Goal: Task Accomplishment & Management: Manage account settings

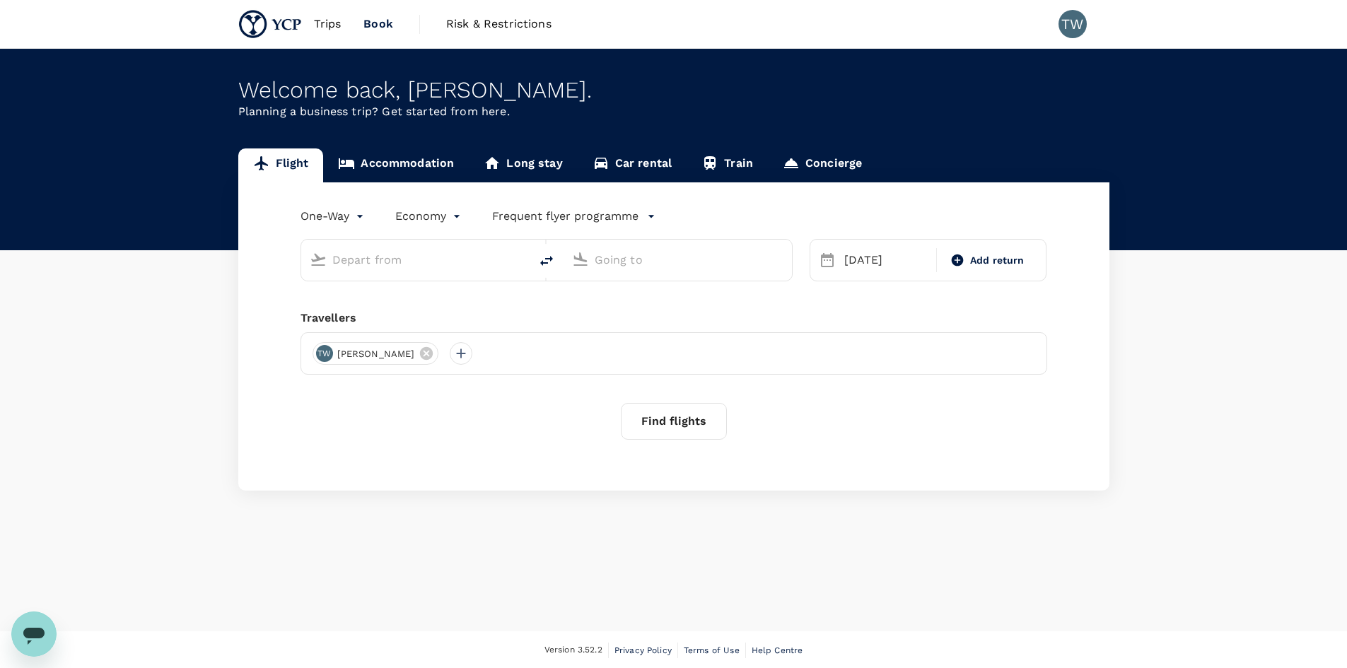
click at [319, 35] on link "Trips" at bounding box center [328, 24] width 50 height 48
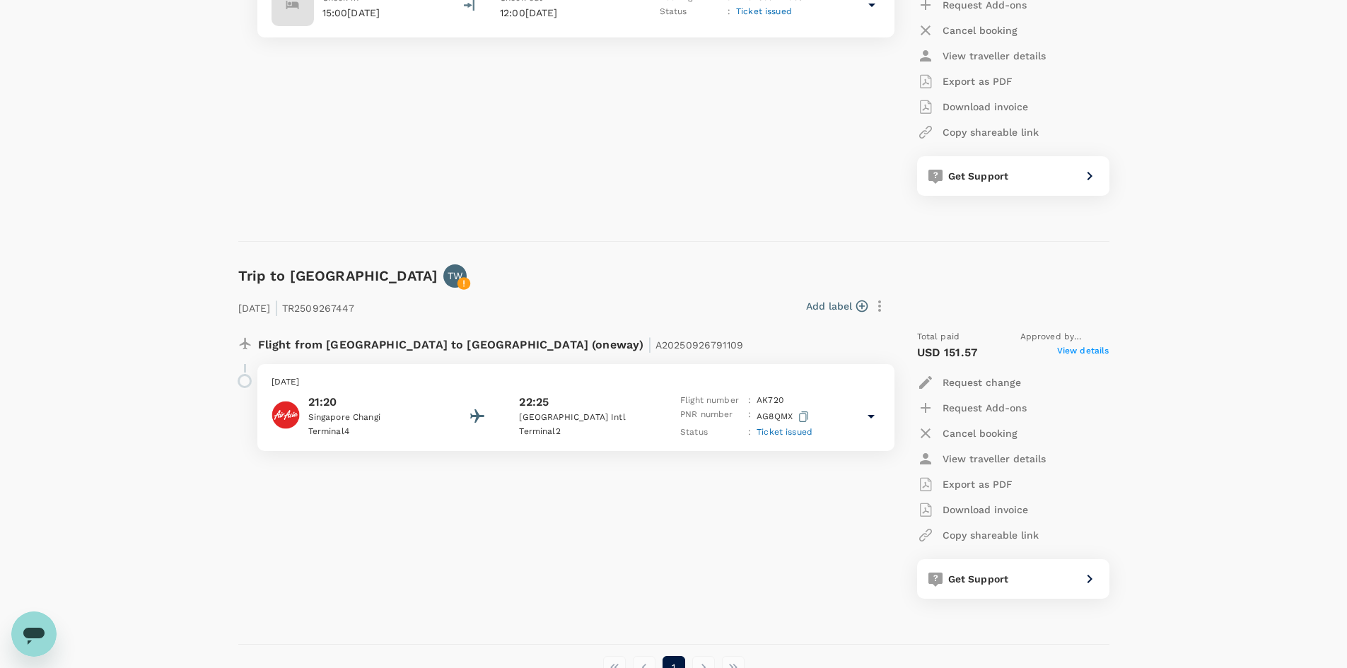
scroll to position [349, 0]
click at [463, 282] on icon at bounding box center [463, 283] width 1 height 6
click at [686, 431] on p "Status" at bounding box center [711, 432] width 62 height 14
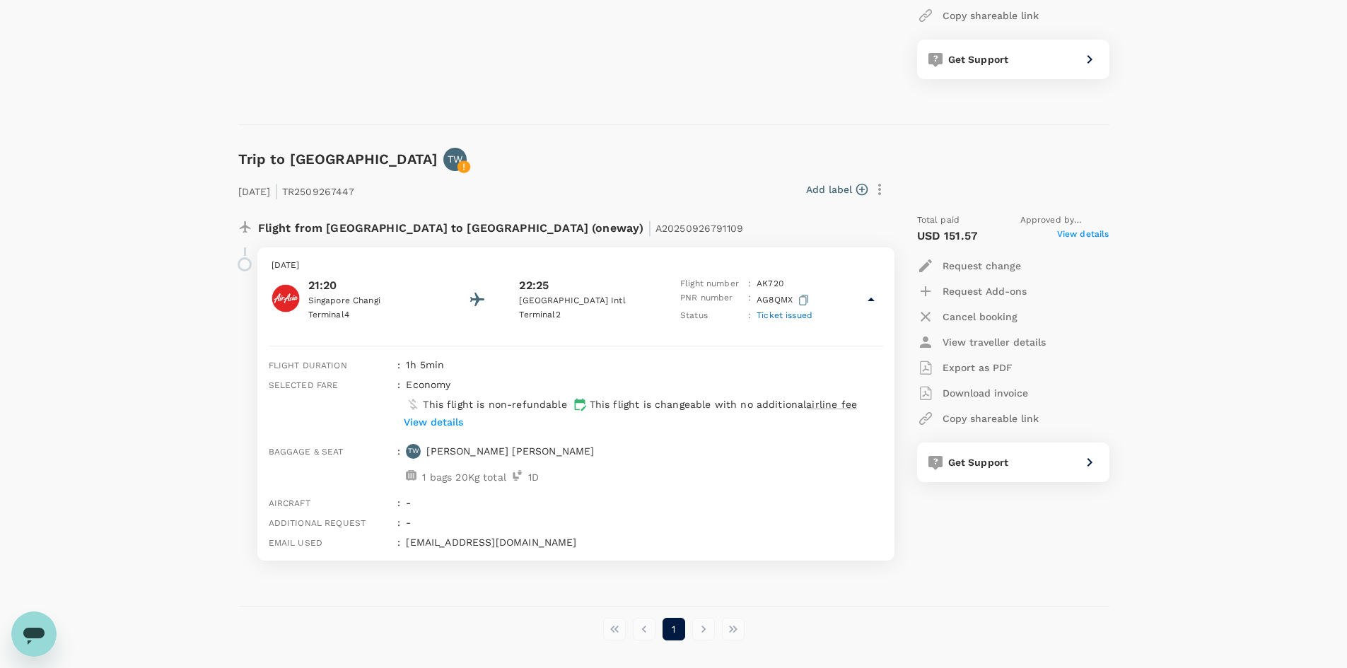
scroll to position [466, 0]
click at [442, 416] on p "View details" at bounding box center [433, 421] width 59 height 14
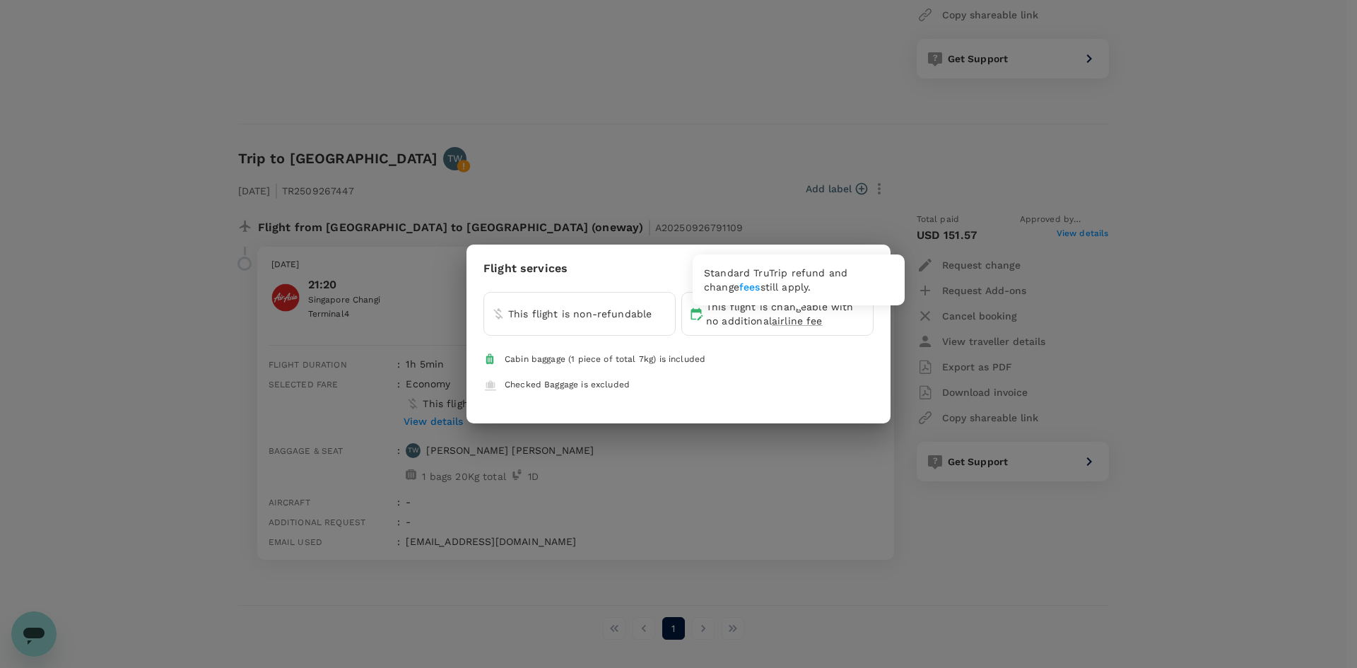
click at [801, 321] on span "airline fee" at bounding box center [797, 320] width 51 height 11
click at [709, 470] on div "Flight services This flight is non-refundable This flight is changeable with no…" at bounding box center [678, 334] width 1357 height 668
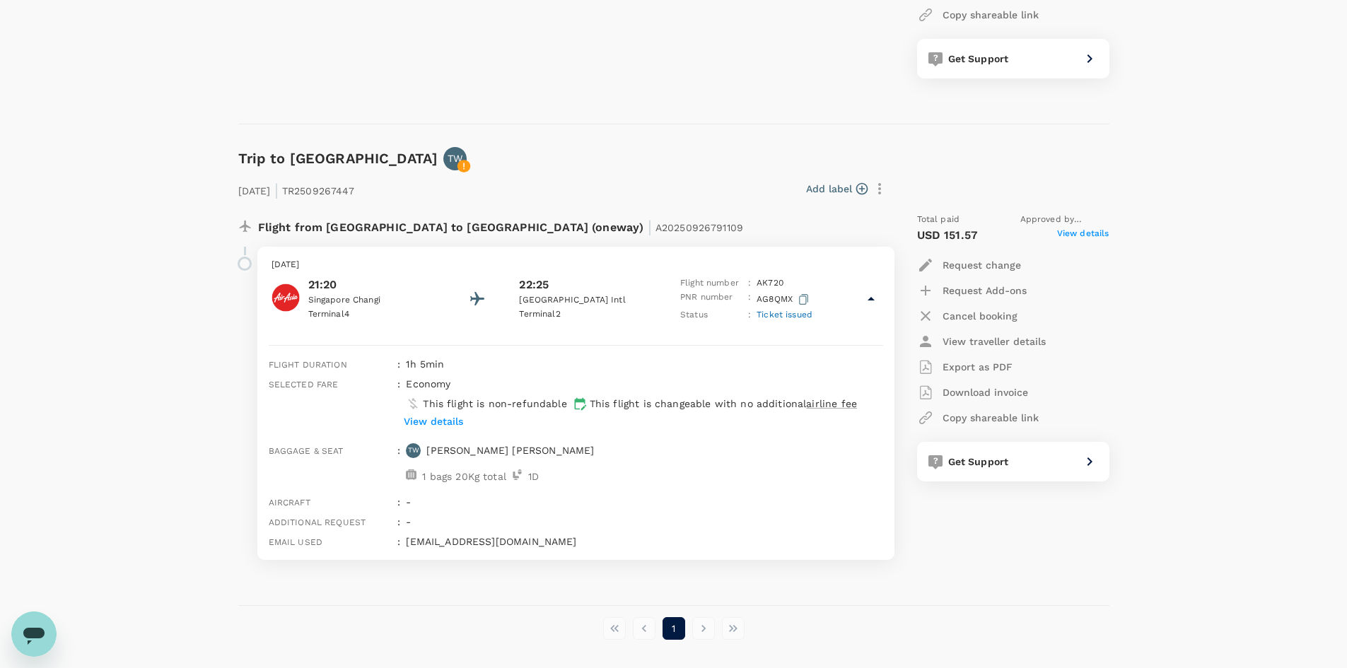
click at [872, 298] on icon at bounding box center [870, 299] width 7 height 4
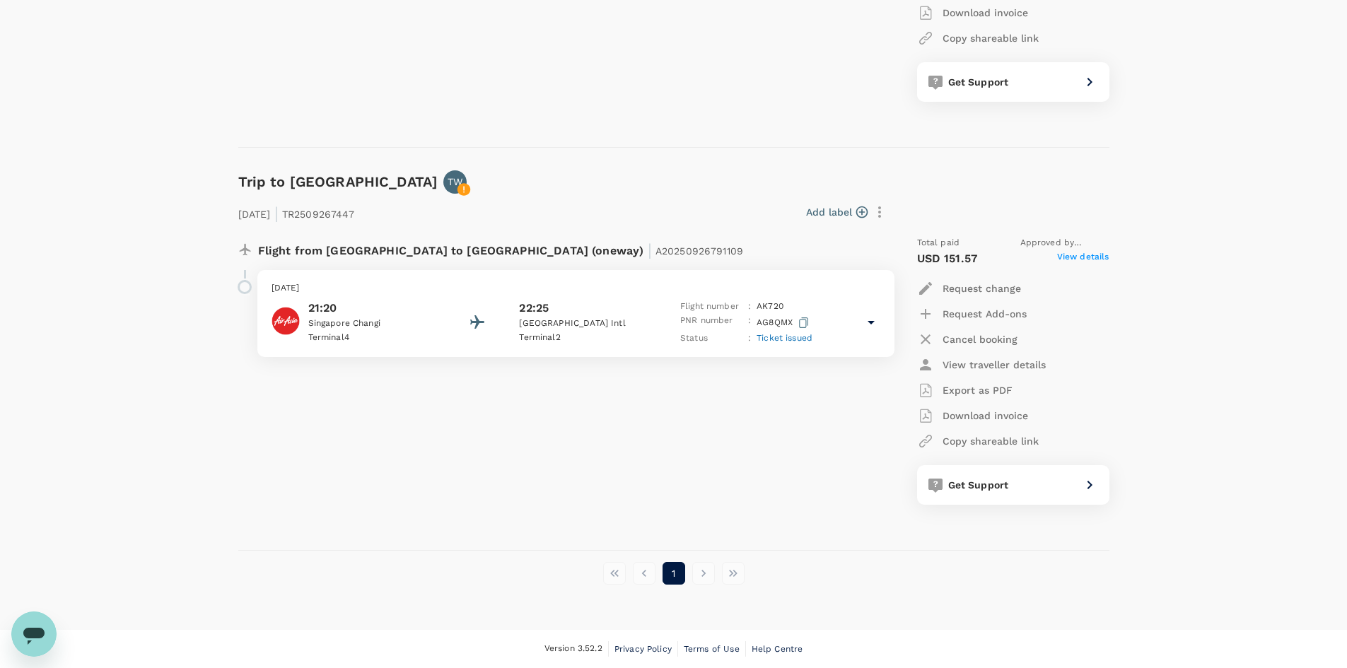
click at [872, 298] on div "[DATE] 21:20 [GEOGRAPHIC_DATA] [GEOGRAPHIC_DATA] 4 22:25 [GEOGRAPHIC_DATA] 2 Fl…" at bounding box center [575, 313] width 637 height 87
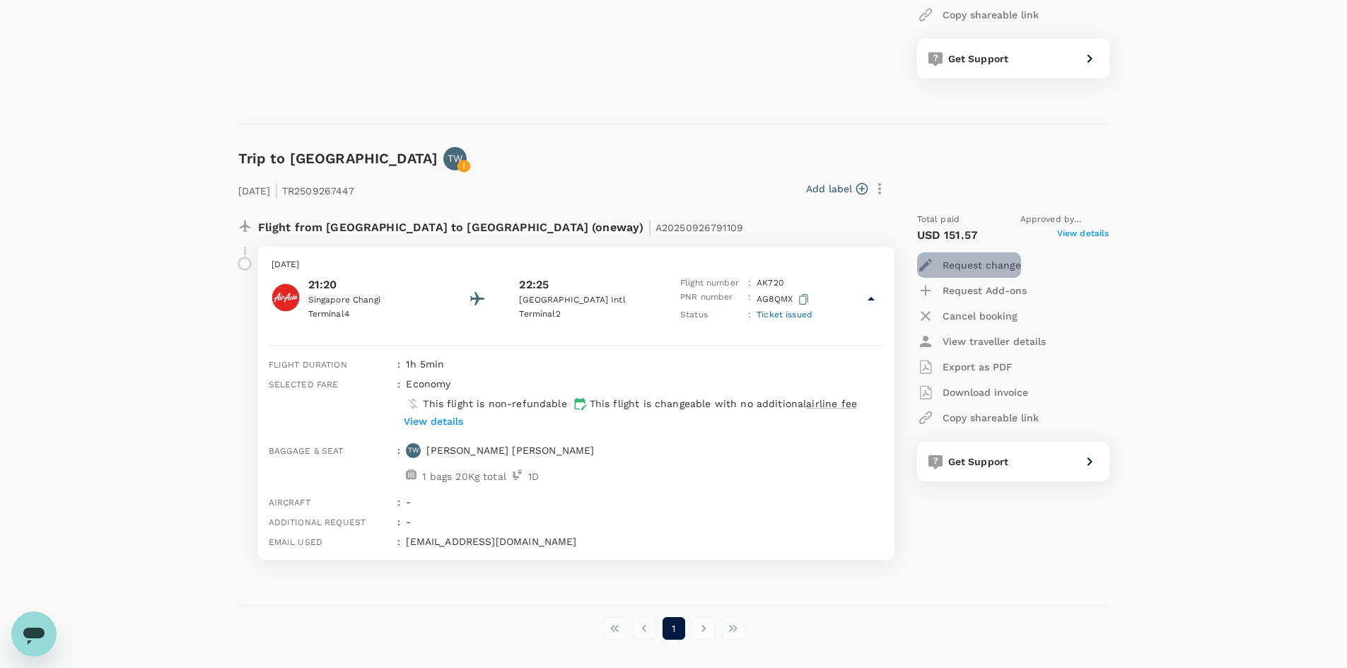
click at [1007, 272] on div "Request change" at bounding box center [969, 265] width 104 height 17
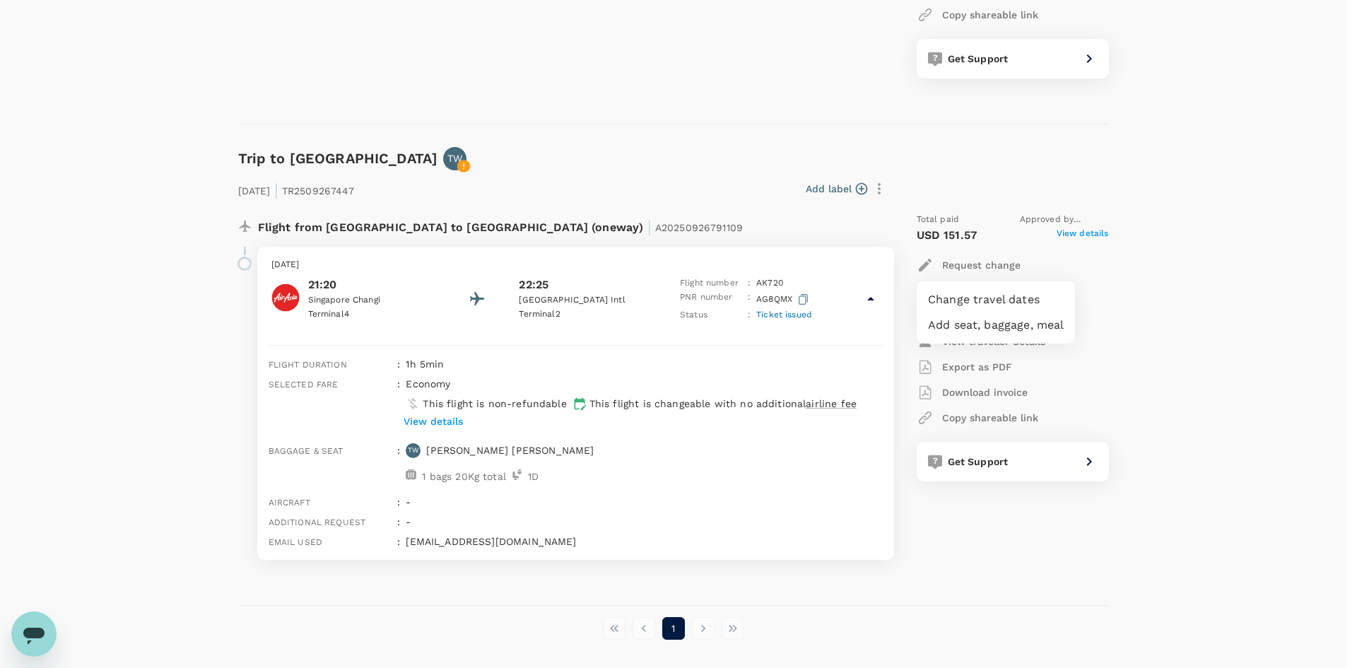
click at [1025, 299] on li "Change travel dates" at bounding box center [996, 299] width 158 height 25
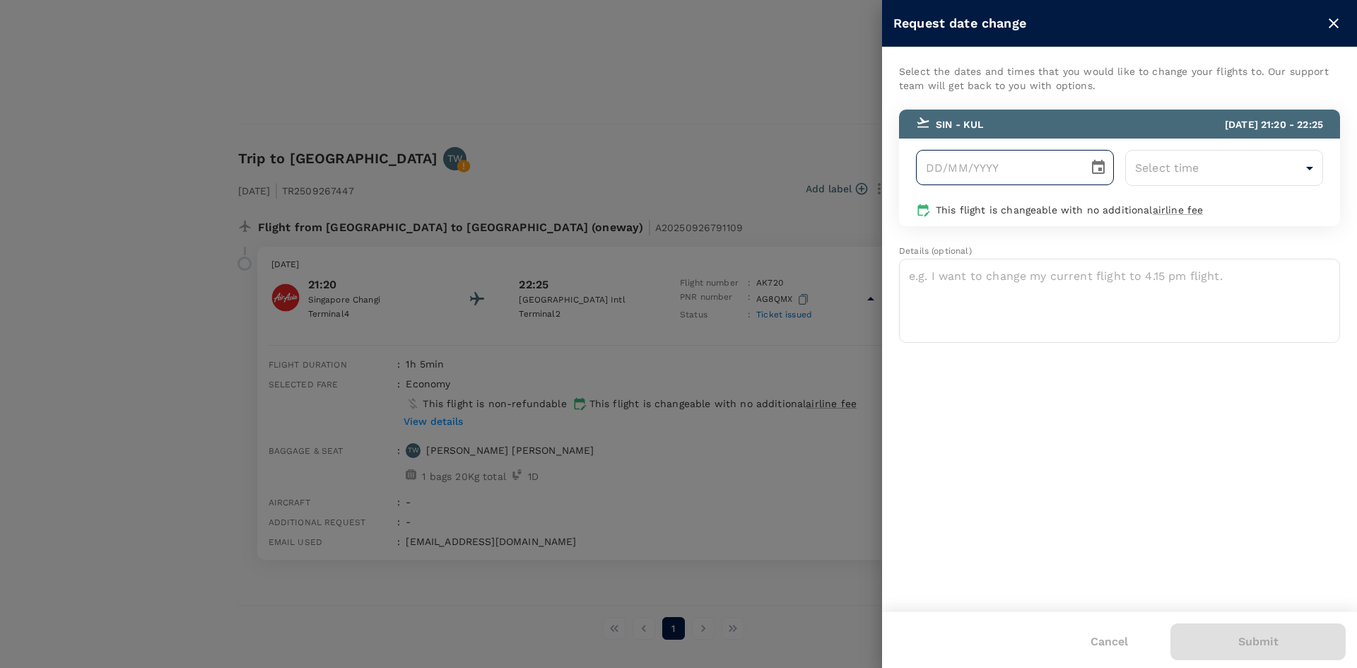
type input "DD/MM/YYYY"
click at [1048, 179] on input "DD/MM/YYYY" at bounding box center [997, 167] width 163 height 35
click at [1098, 174] on icon "Choose date" at bounding box center [1098, 167] width 13 height 14
click at [1033, 266] on button "1" at bounding box center [1028, 265] width 25 height 25
type input "[DATE]"
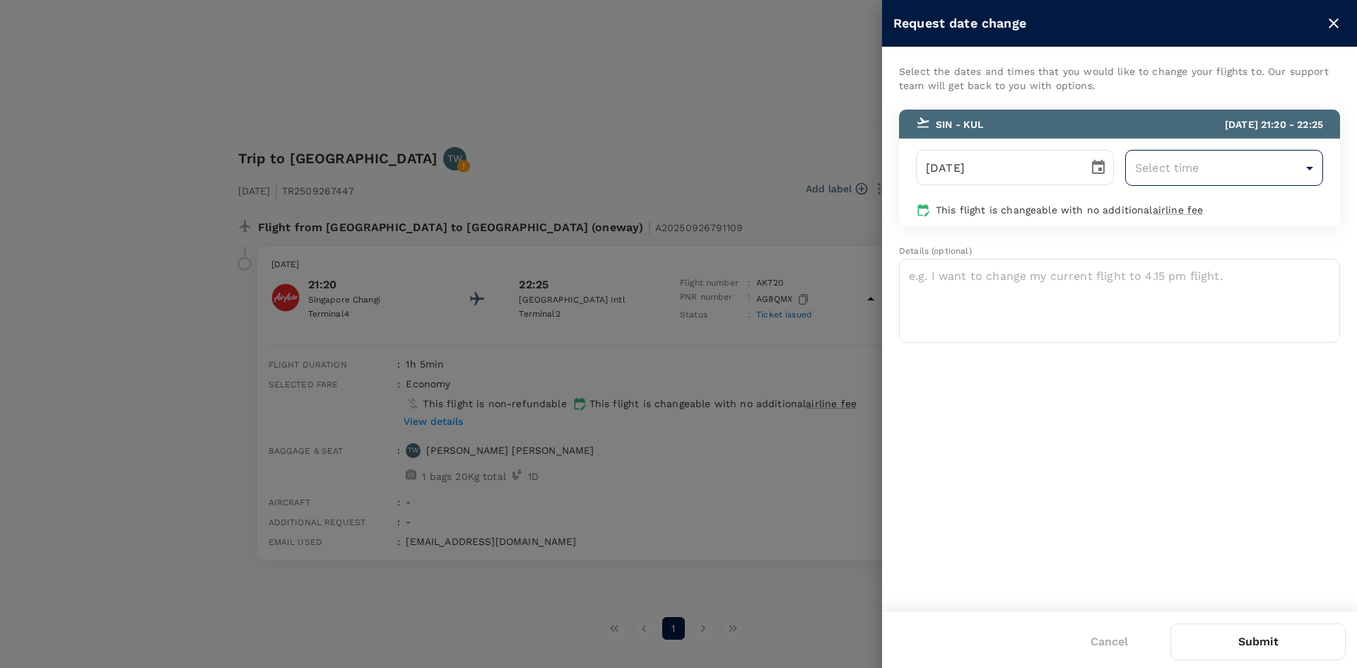
click at [1299, 176] on body "Trips Book Risk & Restrictions TW Trips ​ ​ Upcoming Past Cancelled/Rejected Wh…" at bounding box center [678, 128] width 1357 height 1189
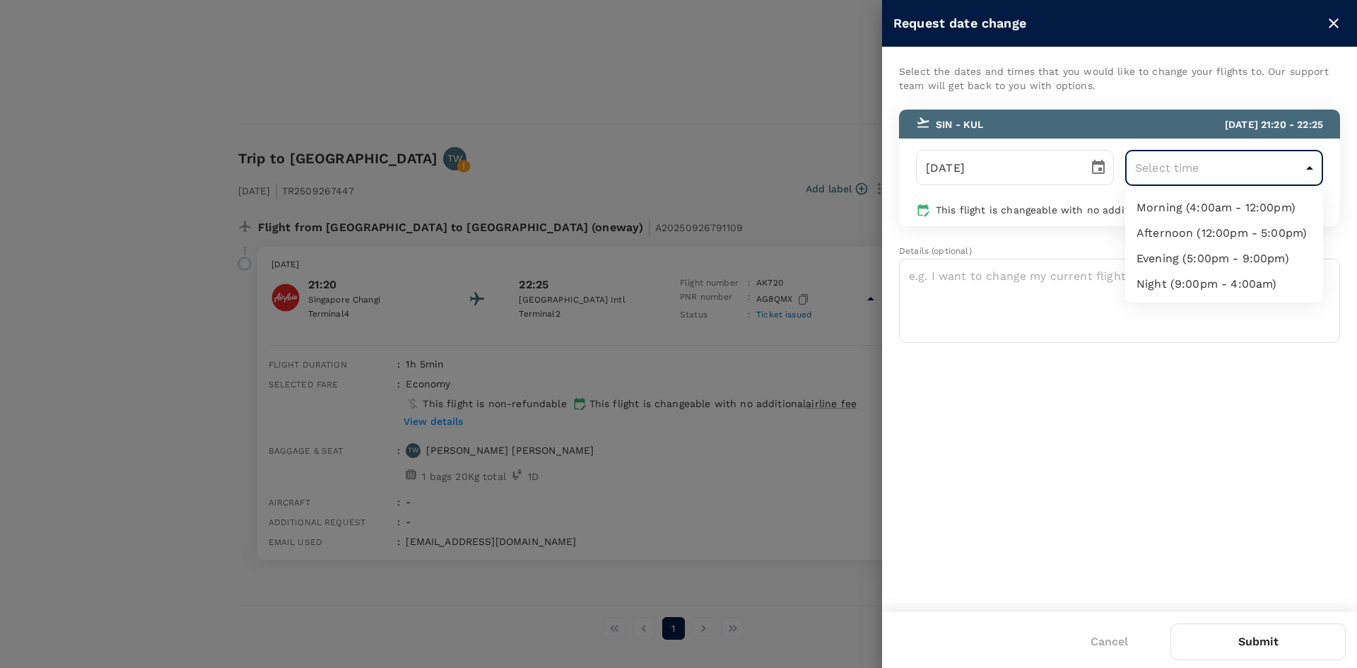
click at [1268, 257] on li "Evening (5:00pm - 9:00pm)" at bounding box center [1224, 258] width 198 height 25
type input "17:00-21:00"
click at [1104, 310] on textarea at bounding box center [1119, 300] width 441 height 84
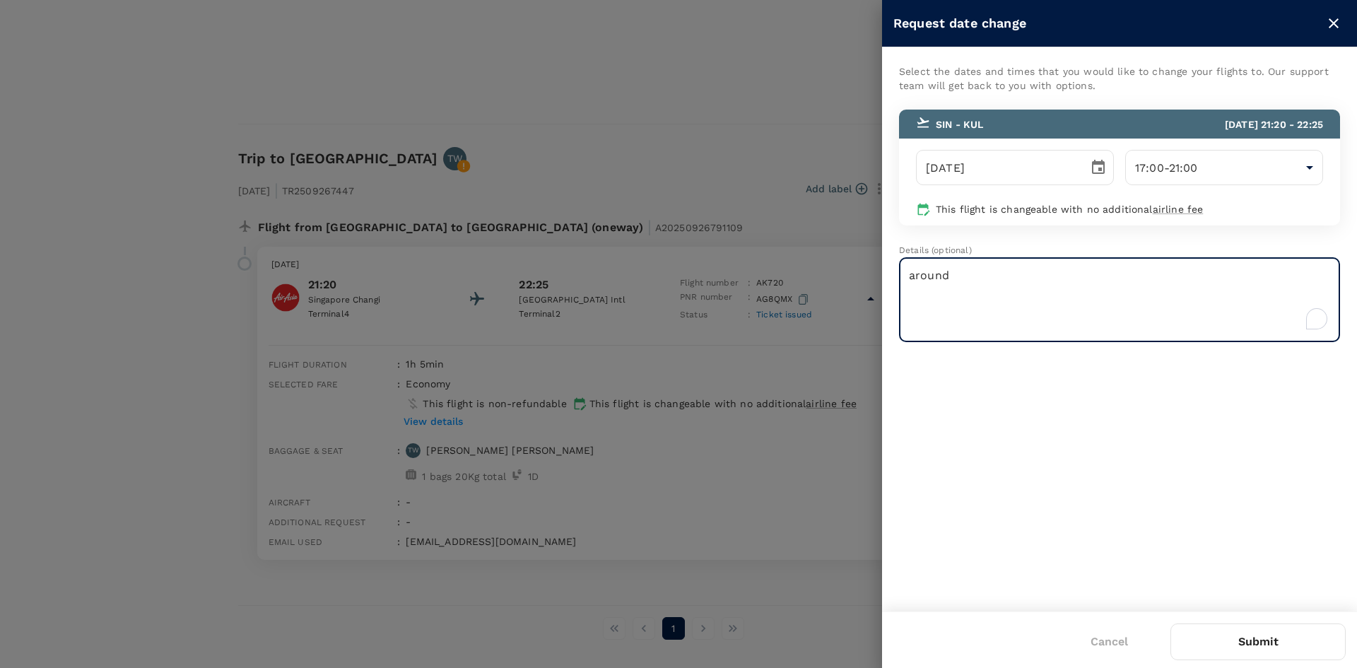
click at [1211, 274] on textarea "around" at bounding box center [1119, 300] width 441 height 84
type textarea "around 6-7pm"
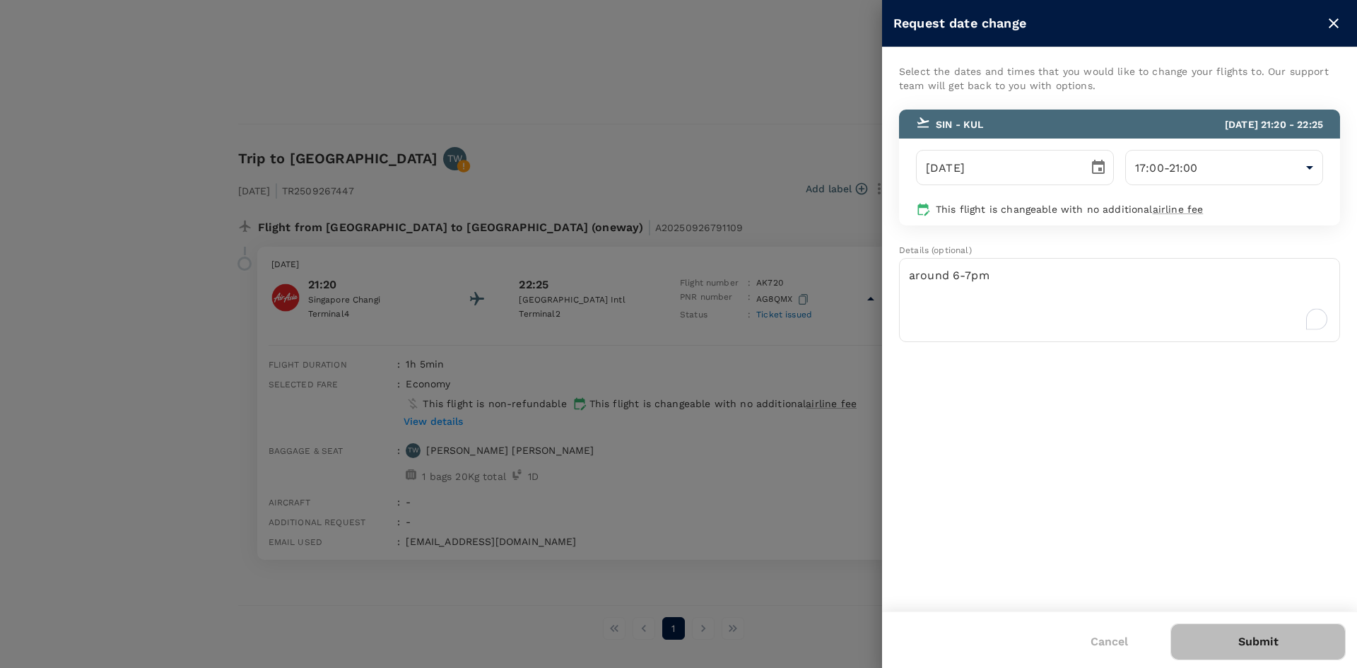
click at [1243, 645] on button "Submit" at bounding box center [1258, 641] width 175 height 37
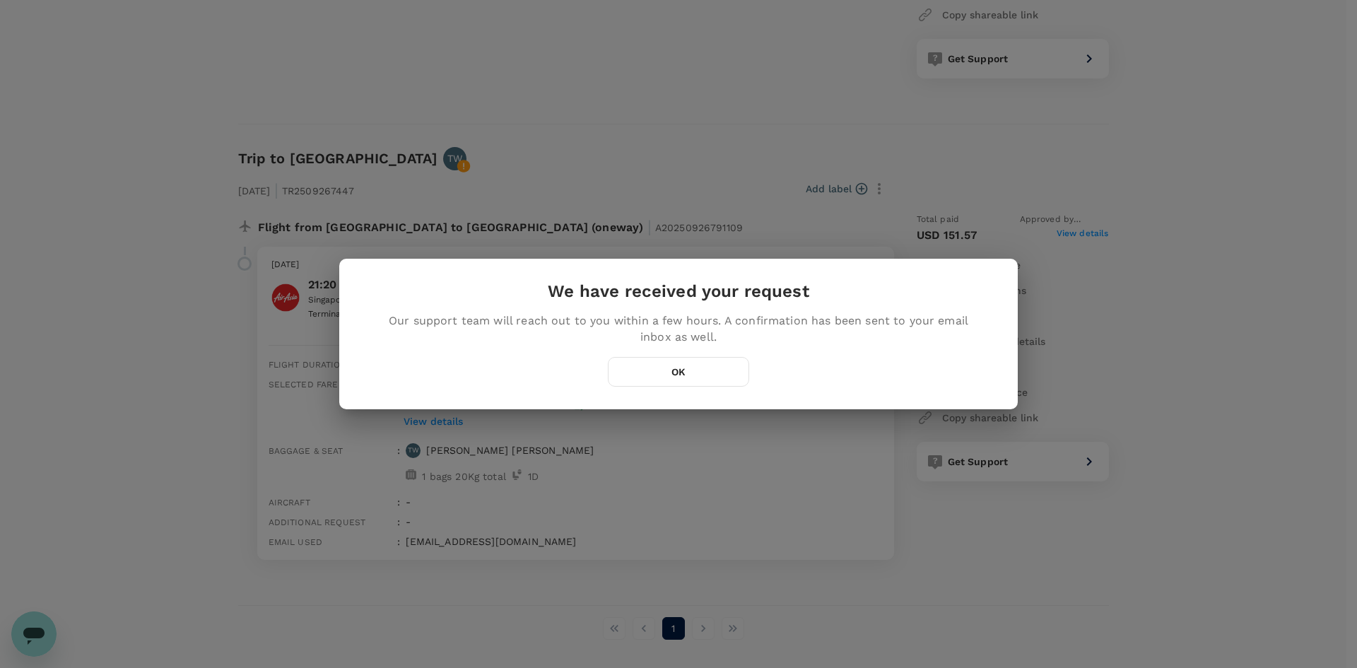
click at [675, 382] on button "OK" at bounding box center [678, 372] width 141 height 30
